Goal: Task Accomplishment & Management: Complete application form

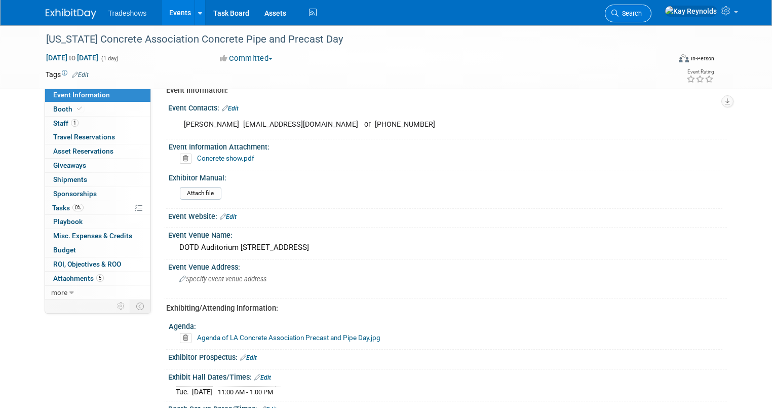
click at [642, 14] on span "Search" at bounding box center [629, 14] width 23 height 8
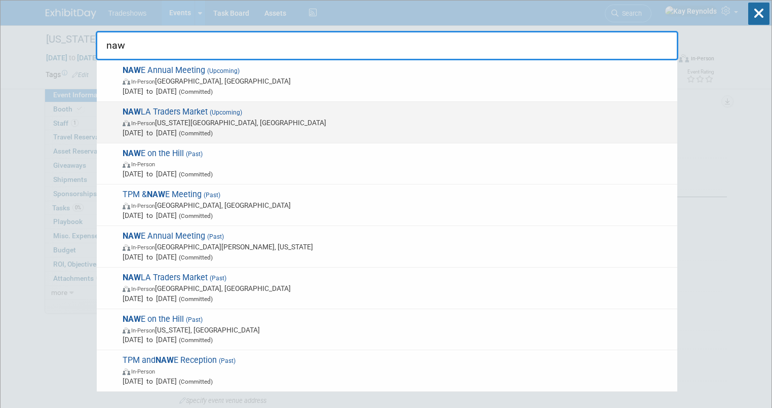
type input "naw"
click at [140, 128] on span "Nov 6, 2025 to Nov 7, 2025 (Committed)" at bounding box center [397, 133] width 549 height 10
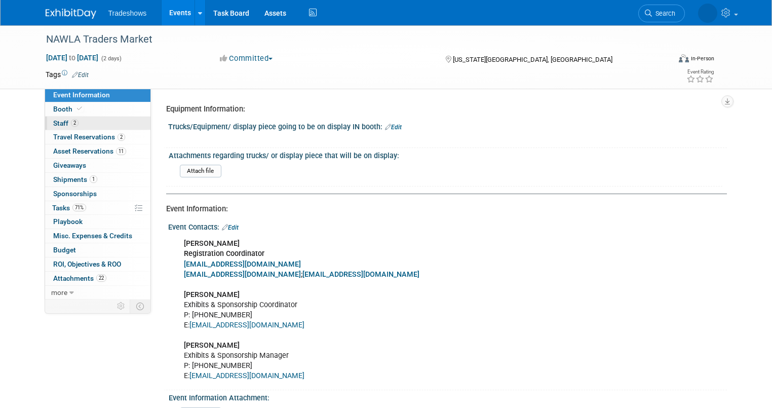
click at [123, 124] on link "2 Staff 2" at bounding box center [97, 123] width 105 height 14
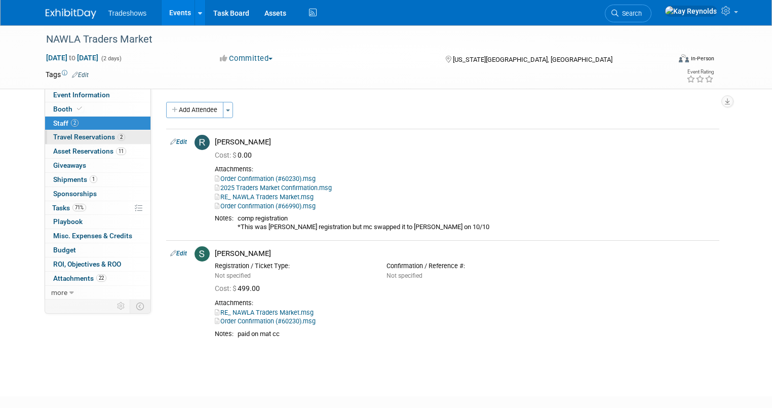
click at [131, 140] on link "2 Travel Reservations 2" at bounding box center [97, 137] width 105 height 14
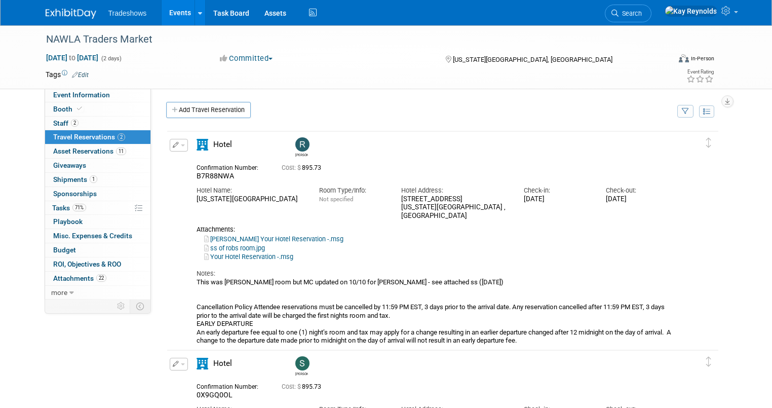
click at [234, 248] on link "ss of robs room.jpg" at bounding box center [234, 248] width 61 height 8
click at [642, 12] on span "Search" at bounding box center [629, 14] width 23 height 8
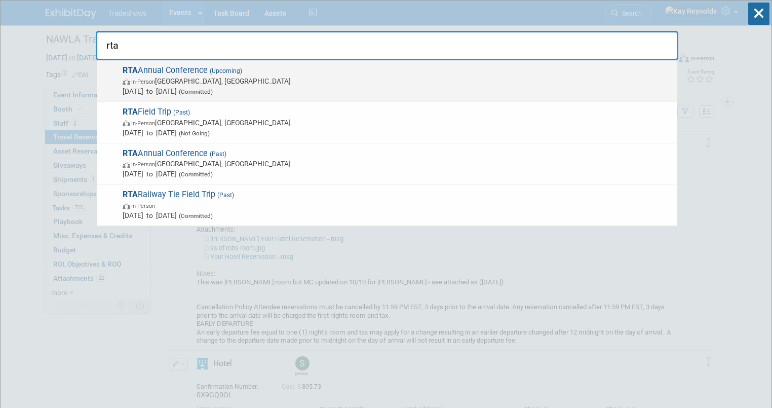
type input "rta"
click at [133, 81] on span "In-Person" at bounding box center [143, 81] width 24 height 7
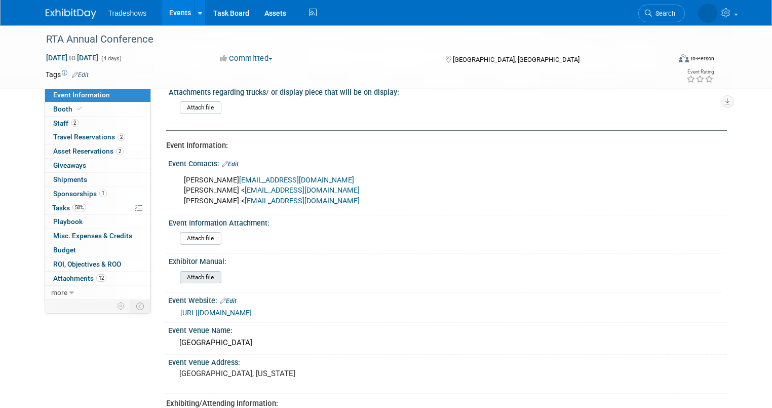
scroll to position [81, 0]
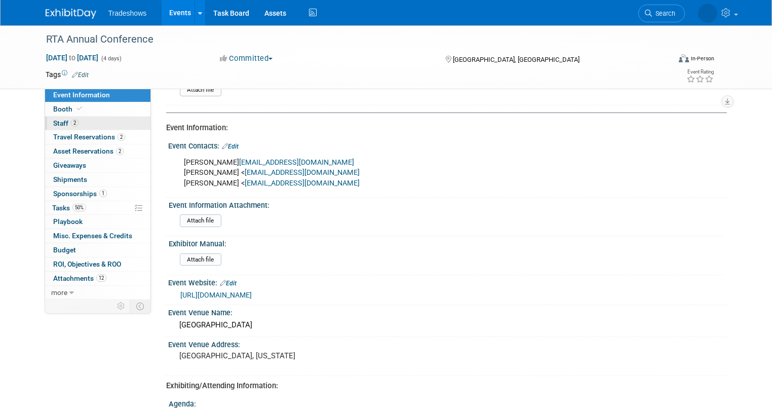
click at [89, 117] on link "2 Staff 2" at bounding box center [97, 123] width 105 height 14
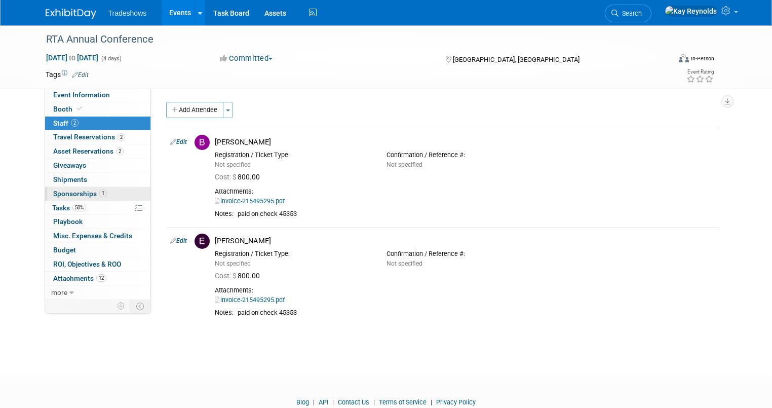
click at [105, 193] on link "1 Sponsorships 1" at bounding box center [97, 194] width 105 height 14
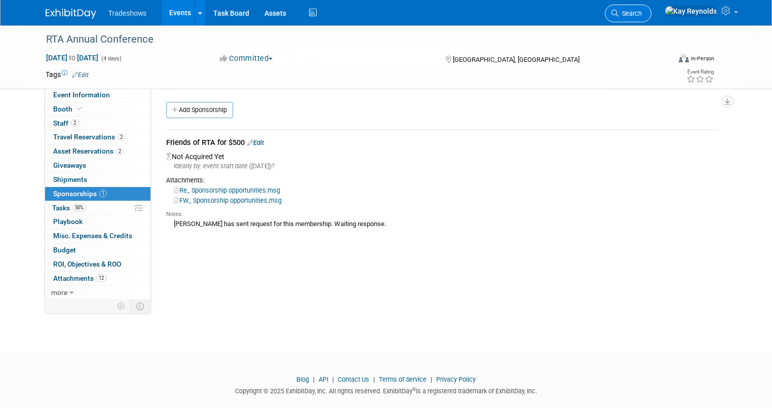
click at [642, 10] on span "Search" at bounding box center [629, 14] width 23 height 8
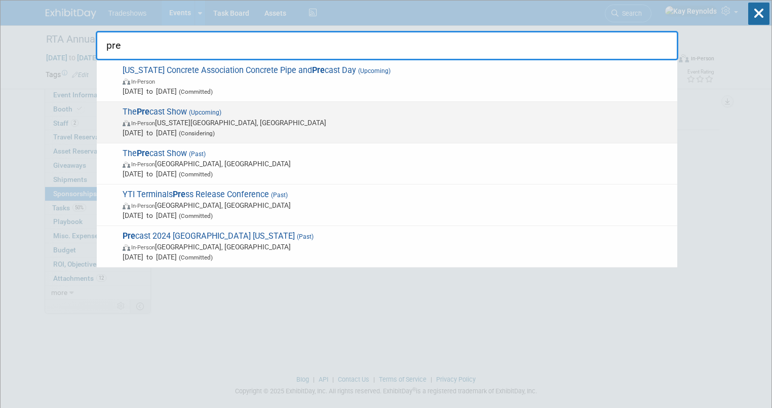
type input "pre"
click at [152, 118] on span "In-Person Kansas City, MO" at bounding box center [397, 122] width 549 height 10
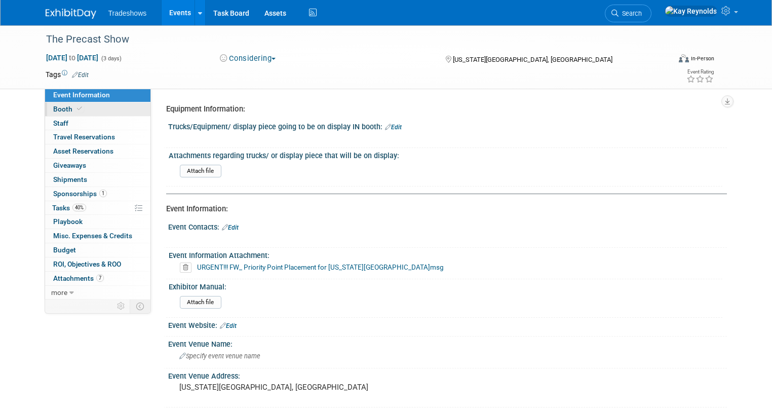
click at [83, 109] on link "Booth" at bounding box center [97, 109] width 105 height 14
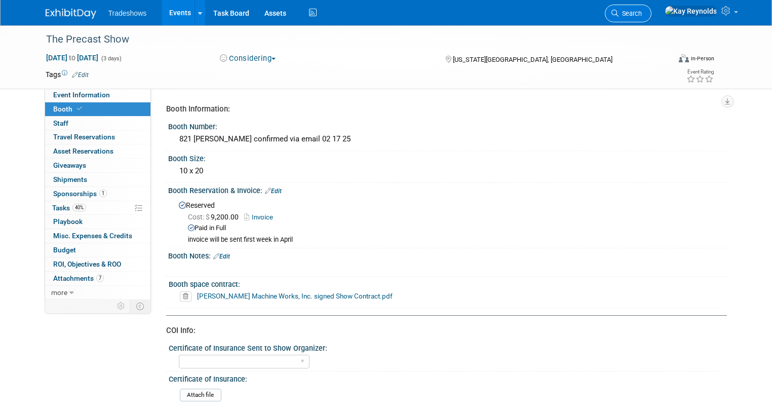
click at [651, 7] on link "Search" at bounding box center [628, 14] width 47 height 18
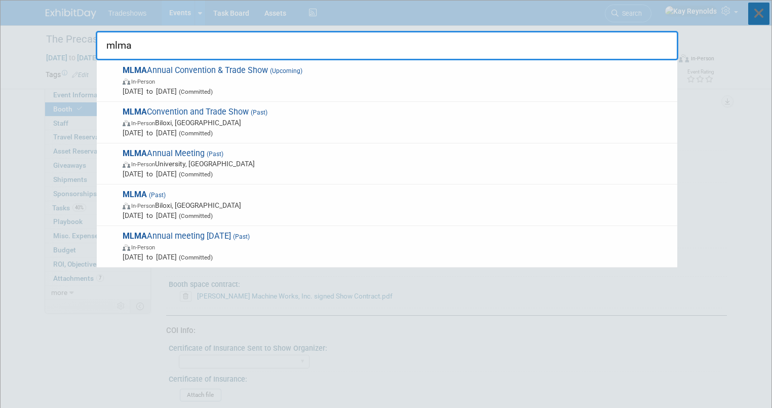
type input "mlma"
click at [757, 12] on icon at bounding box center [758, 14] width 21 height 22
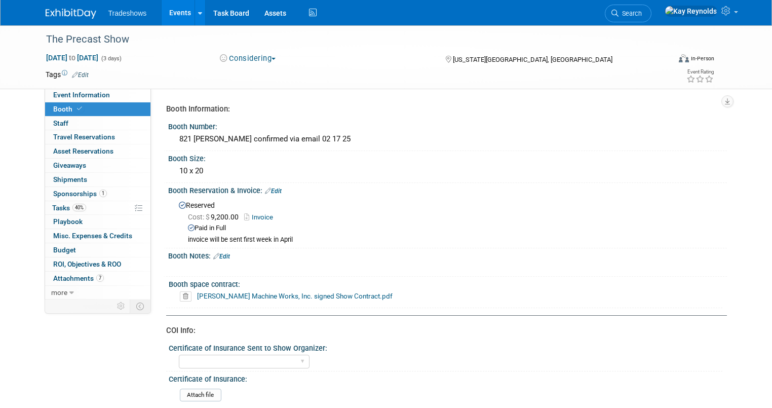
click at [164, 10] on link "Events" at bounding box center [180, 12] width 37 height 25
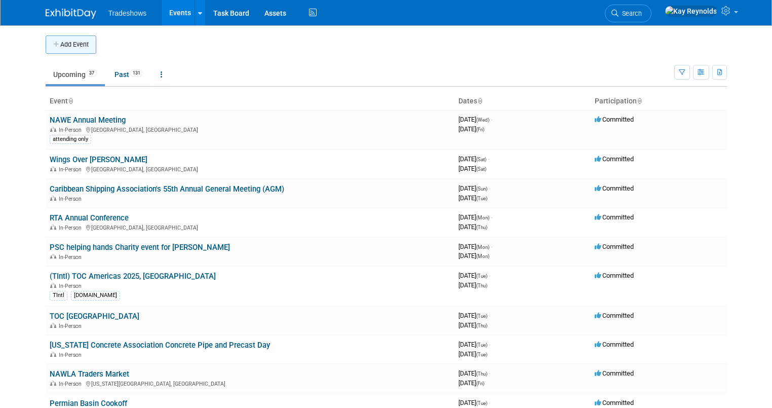
click at [64, 44] on button "Add Event" at bounding box center [71, 44] width 51 height 18
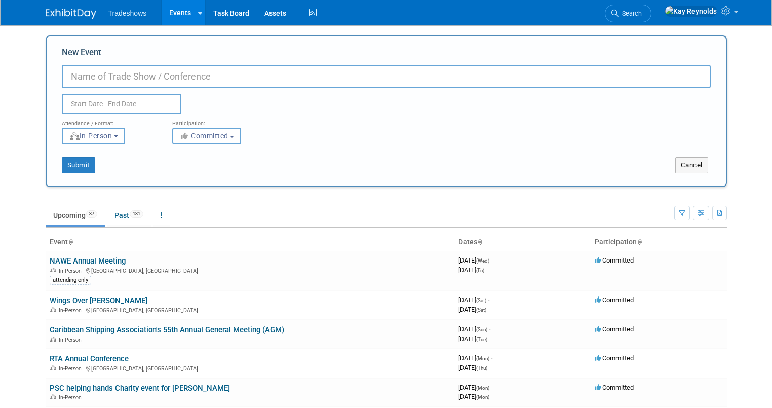
click at [63, 77] on input "New Event" at bounding box center [386, 76] width 649 height 23
type input "MLMA Annual Meeting"
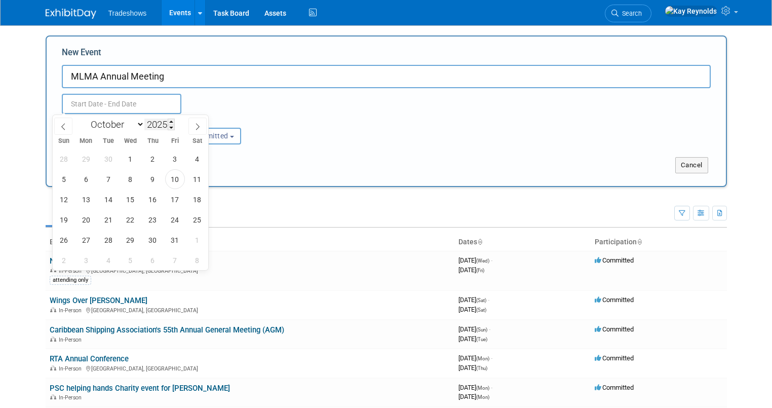
click at [166, 124] on input "2025" at bounding box center [159, 124] width 30 height 12
click at [171, 122] on span at bounding box center [171, 121] width 7 height 6
type input "2026"
click at [142, 125] on select "January February March April May June July August September October November De…" at bounding box center [115, 124] width 58 height 13
select select "1"
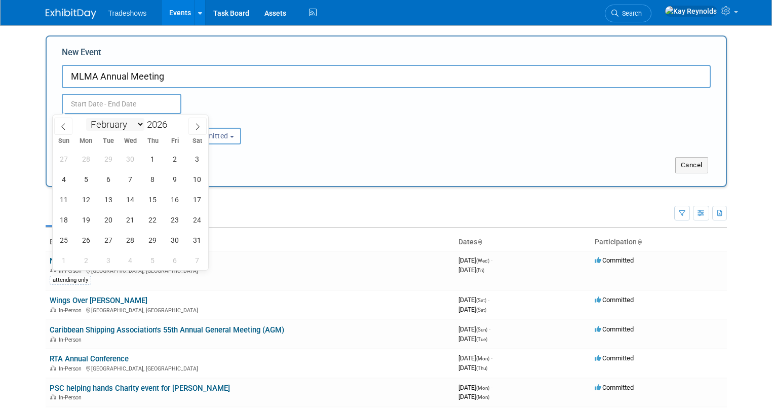
click at [86, 118] on select "January February March April May June July August September October November De…" at bounding box center [115, 124] width 58 height 13
click at [128, 180] on span "11" at bounding box center [131, 179] width 20 height 20
click at [153, 178] on span "12" at bounding box center [153, 179] width 20 height 20
type input "Feb 11, 2026 to Feb 12, 2026"
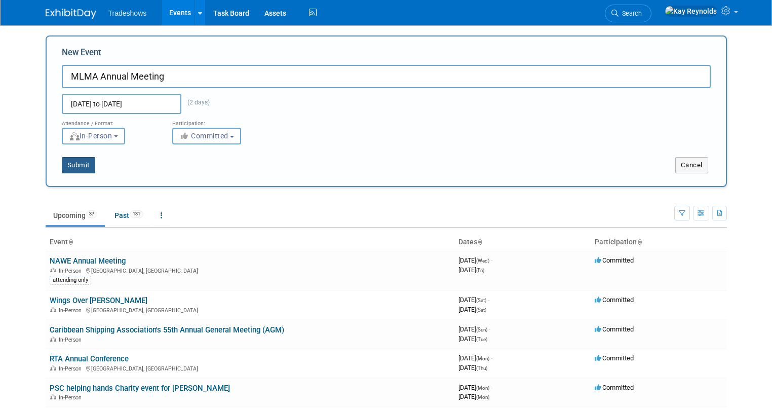
click at [67, 162] on button "Submit" at bounding box center [78, 165] width 33 height 16
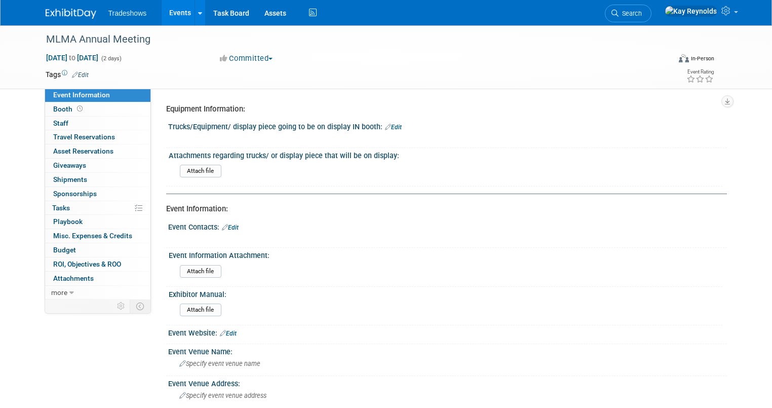
click at [227, 224] on link "Edit" at bounding box center [230, 227] width 17 height 7
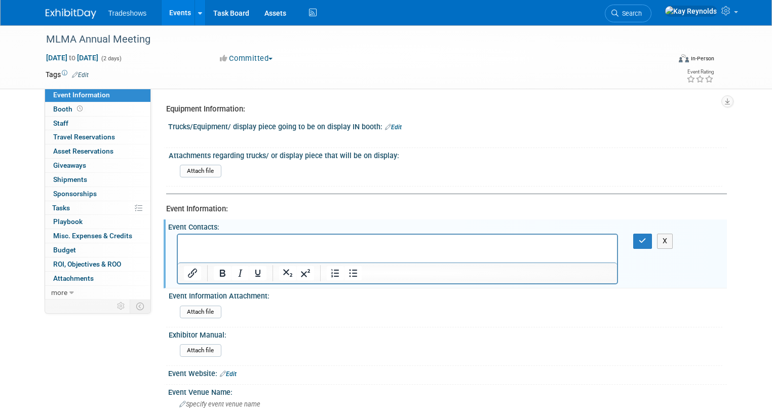
click at [228, 224] on div "Event Contacts: Edit" at bounding box center [447, 225] width 558 height 13
click at [193, 246] on p "Rich Text Area. Press ALT-0 for help." at bounding box center [397, 243] width 428 height 10
click at [200, 313] on input "file" at bounding box center [152, 312] width 138 height 12
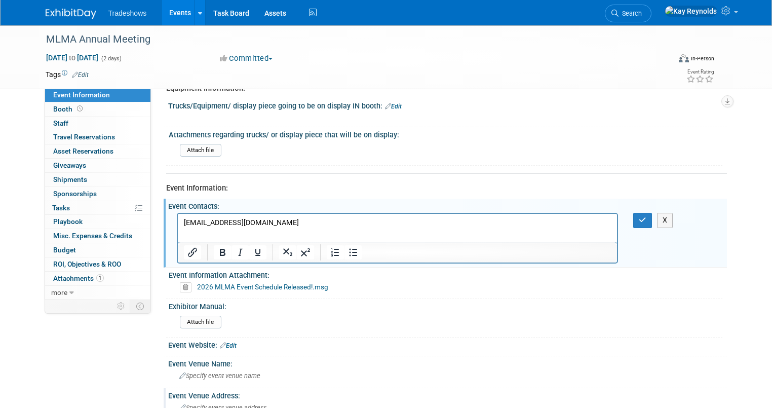
scroll to position [41, 0]
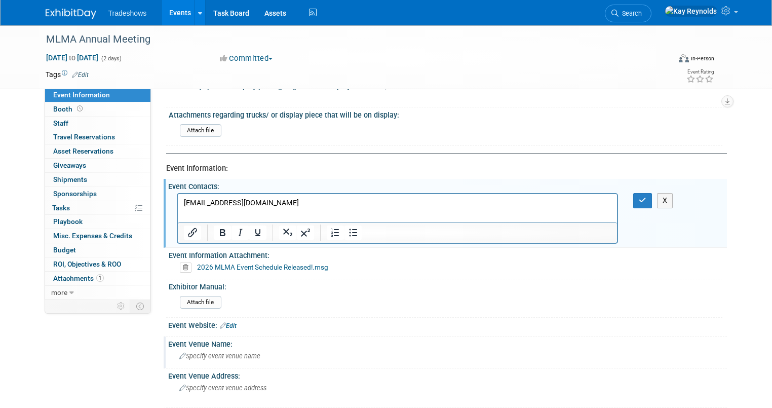
click at [192, 358] on div "Specify event venue name" at bounding box center [447, 356] width 543 height 16
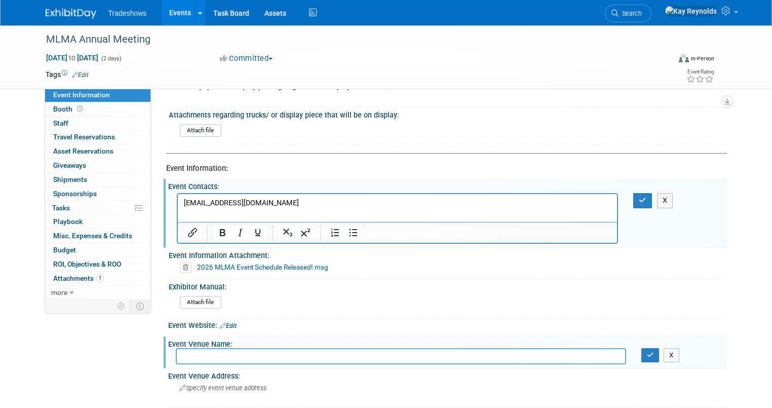
click at [183, 356] on input "text" at bounding box center [401, 356] width 450 height 16
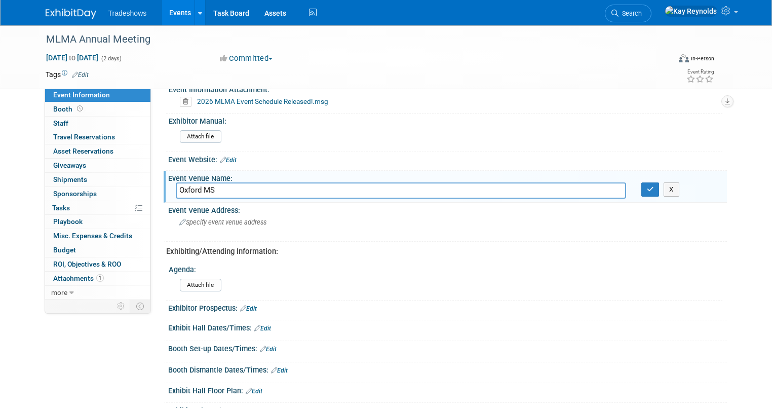
scroll to position [122, 0]
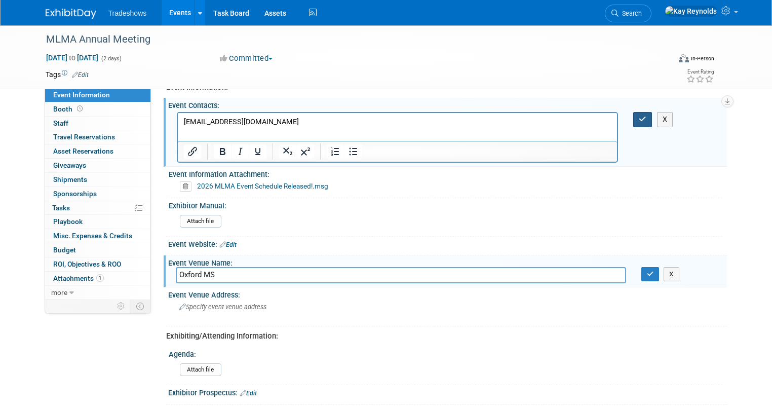
type input "Oxford MS"
click at [646, 118] on icon "button" at bounding box center [642, 118] width 8 height 7
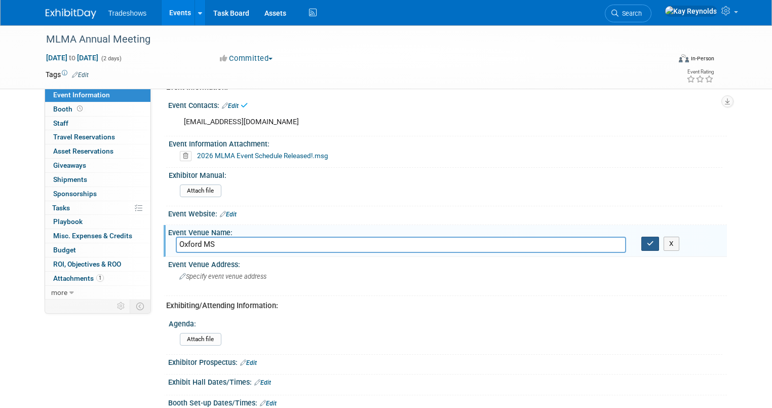
click at [654, 240] on icon "button" at bounding box center [650, 243] width 7 height 7
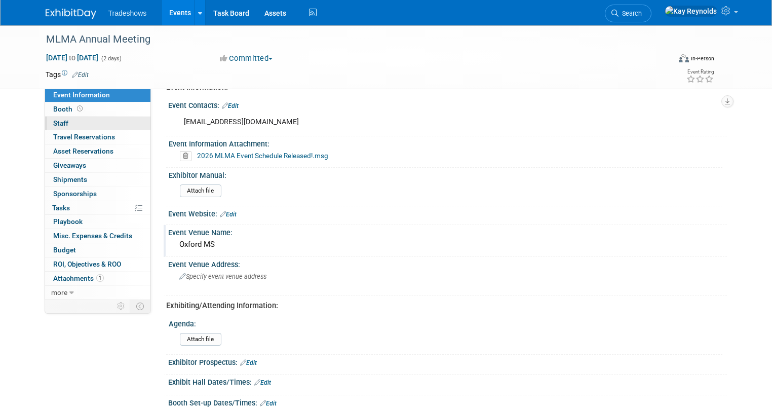
click at [102, 124] on link "0 Staff 0" at bounding box center [97, 123] width 105 height 14
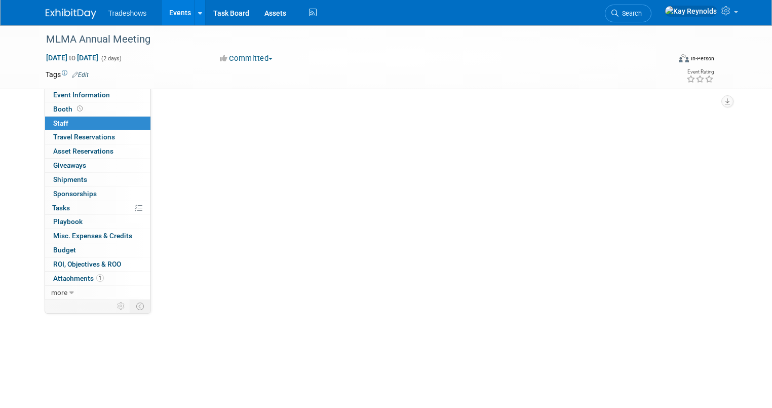
scroll to position [0, 0]
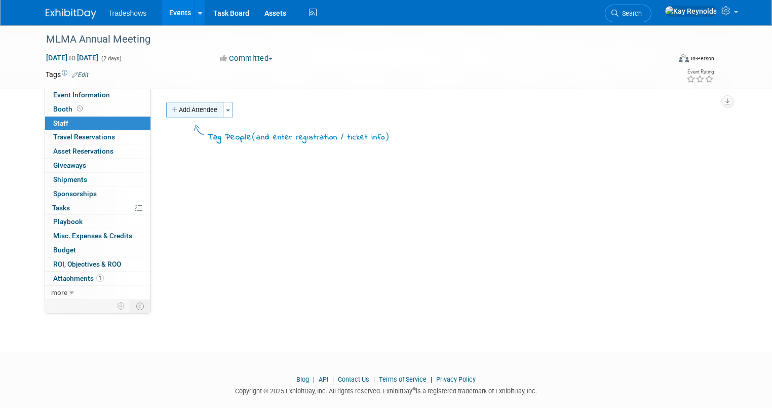
click at [182, 110] on button "Add Attendee" at bounding box center [194, 110] width 57 height 16
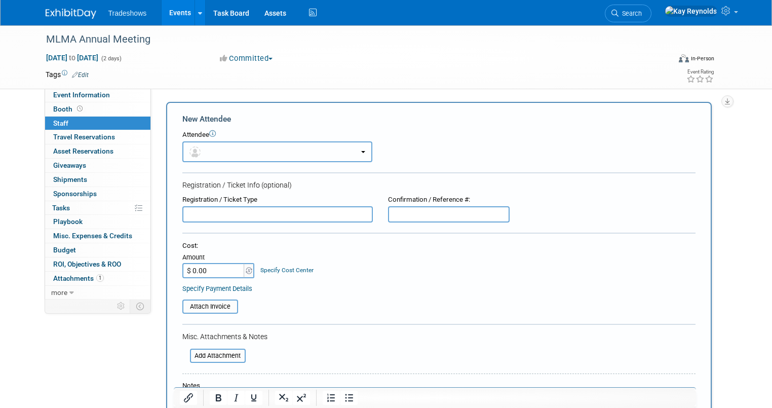
click at [198, 150] on button "button" at bounding box center [277, 151] width 190 height 21
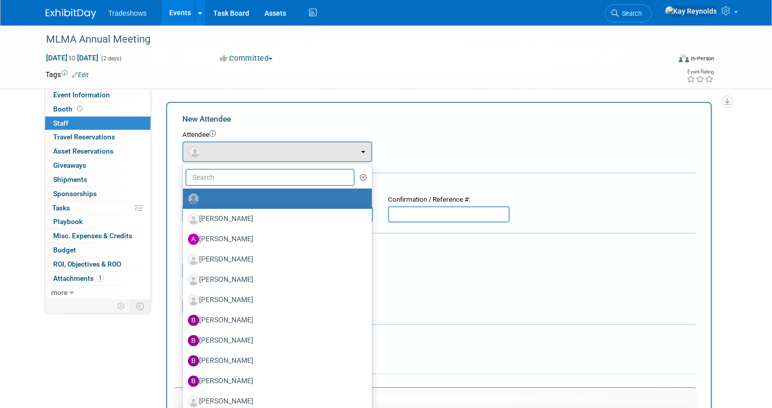
click at [199, 174] on input "text" at bounding box center [270, 177] width 170 height 17
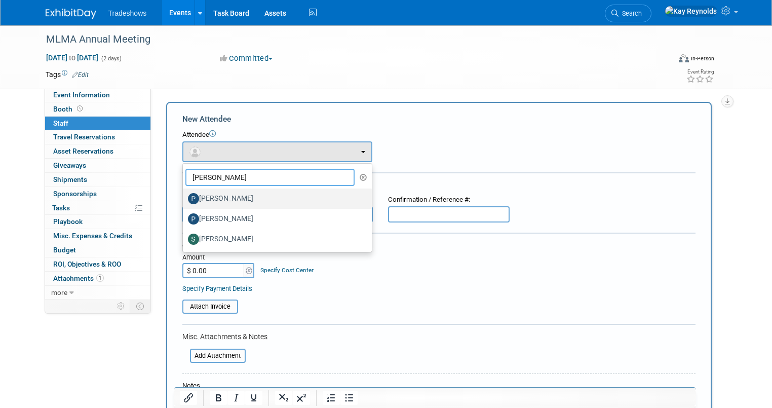
type input "Pete"
click at [201, 198] on label "[PERSON_NAME]" at bounding box center [275, 198] width 174 height 16
click at [184, 198] on input "[PERSON_NAME]" at bounding box center [181, 197] width 7 height 7
select select "88f2e066-d10d-44e1-b8fb-9d1469b43d4a"
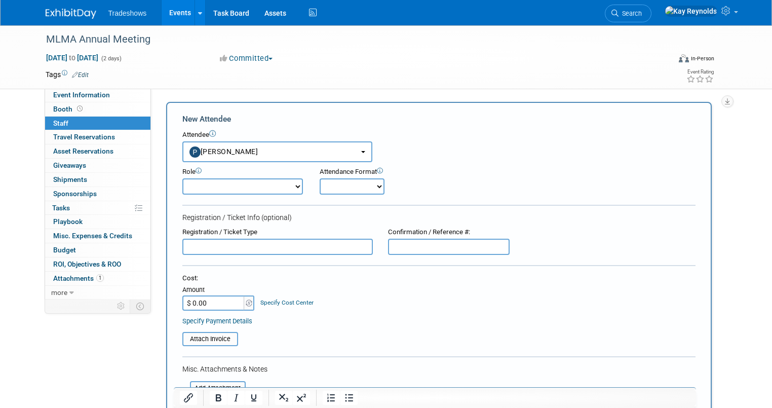
click at [264, 249] on input "text" at bounding box center [277, 246] width 190 height 16
click at [192, 240] on input "text" at bounding box center [277, 246] width 190 height 16
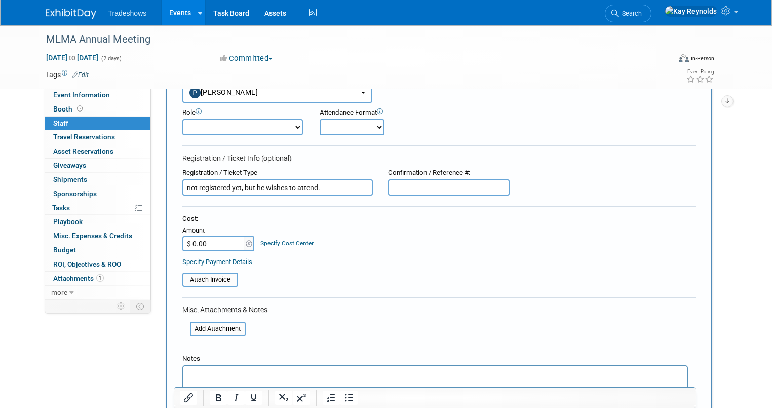
scroll to position [81, 0]
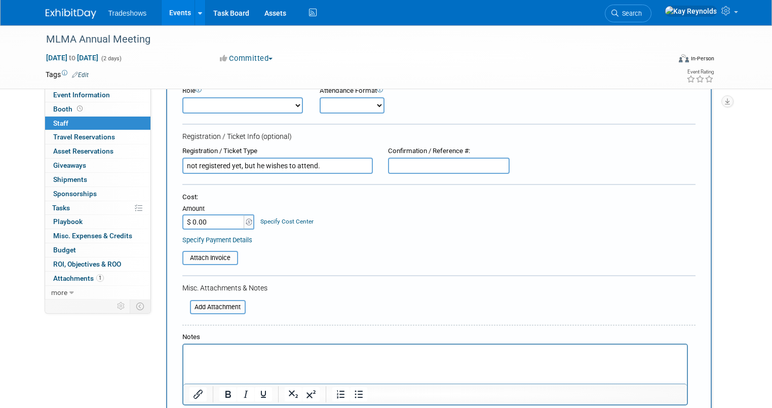
type input "not registered yet, but he wishes to attend."
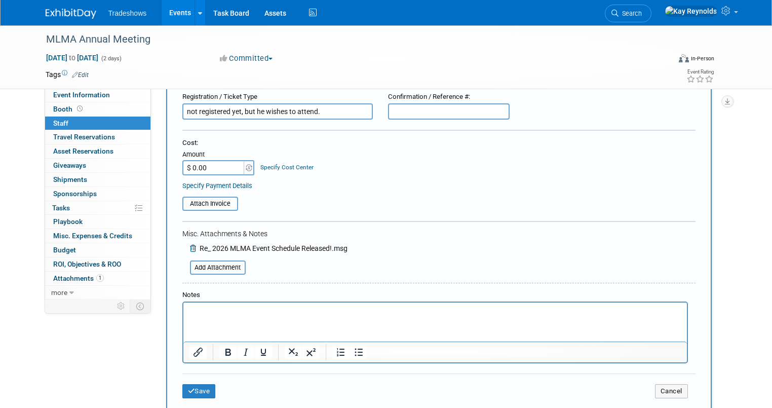
scroll to position [243, 0]
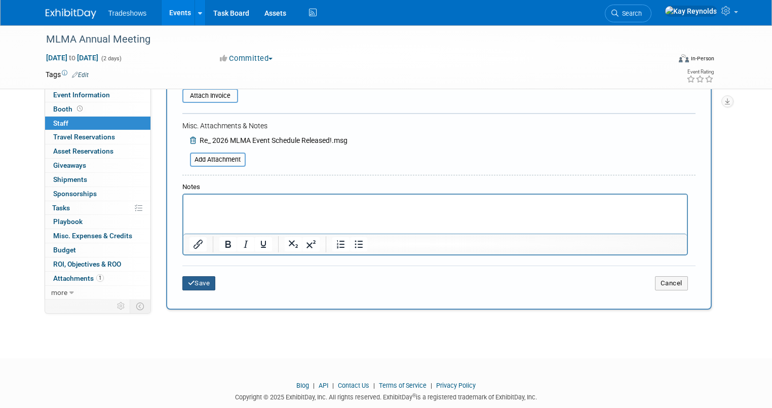
click at [184, 284] on button "Save" at bounding box center [198, 283] width 33 height 14
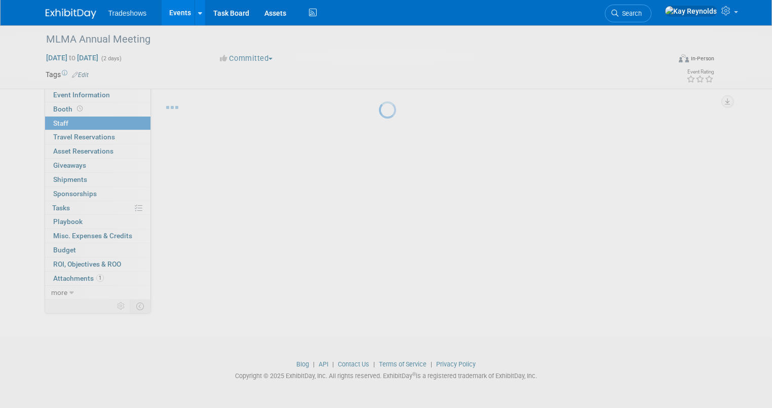
scroll to position [15, 0]
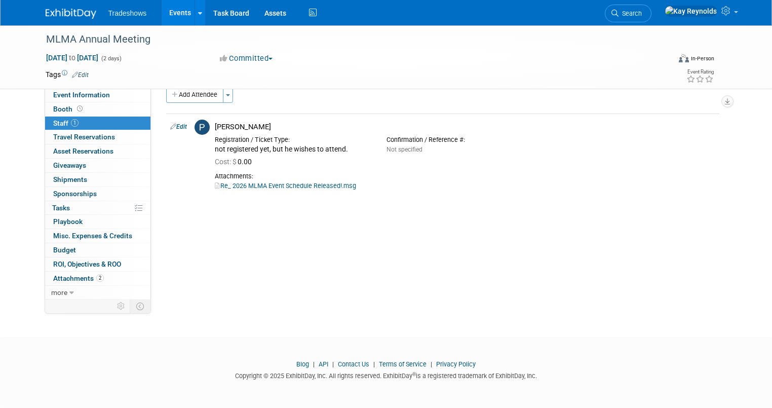
click at [651, 16] on link "Search" at bounding box center [628, 14] width 47 height 18
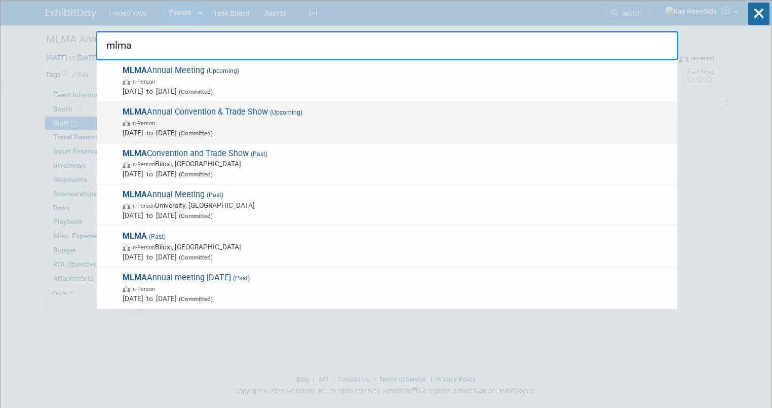
type input "mlma"
click at [138, 126] on span "In-Person" at bounding box center [143, 123] width 24 height 7
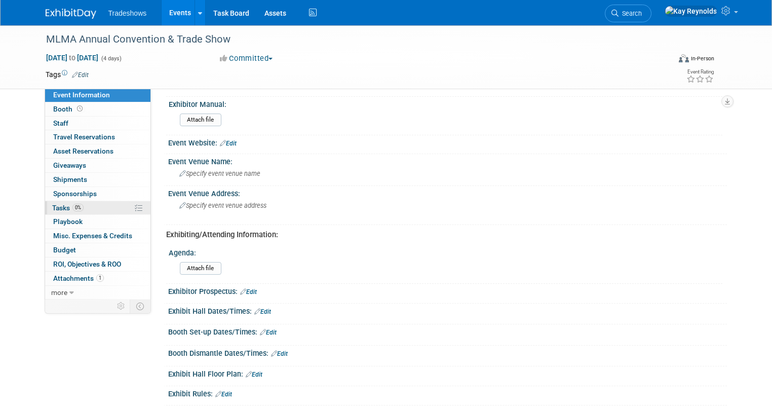
scroll to position [203, 0]
